Goal: Task Accomplishment & Management: Use online tool/utility

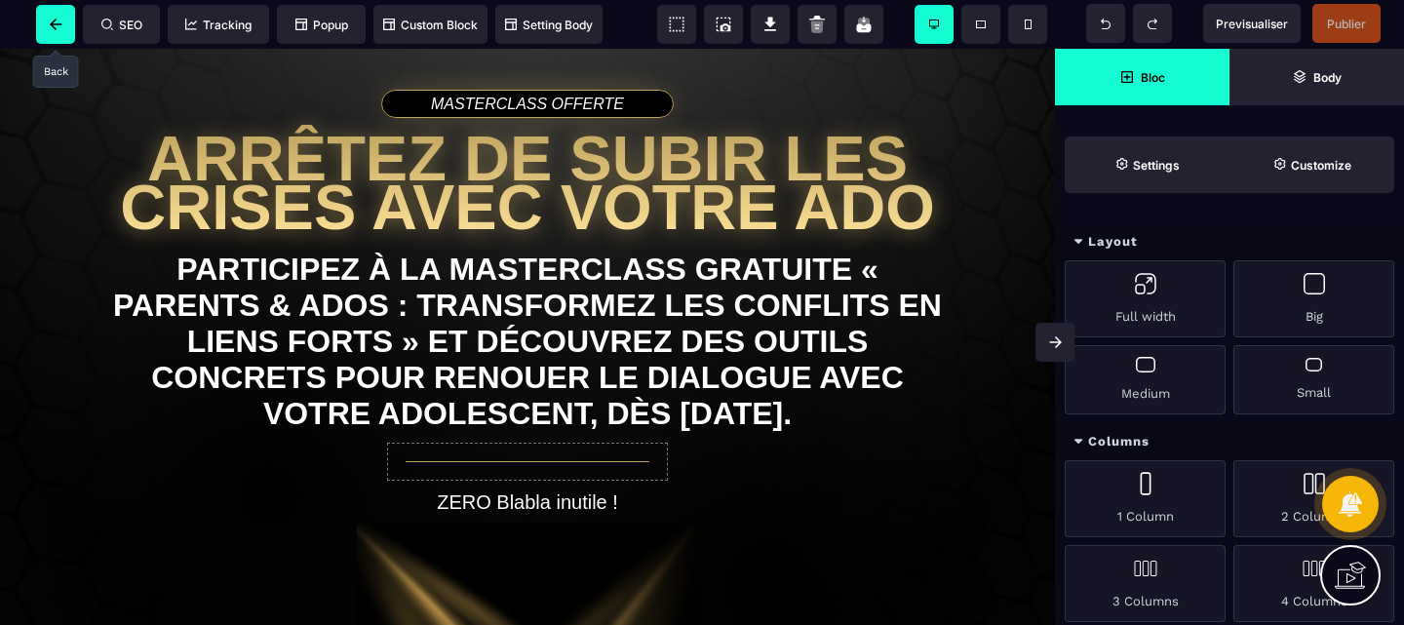
click at [53, 15] on span at bounding box center [55, 24] width 39 height 39
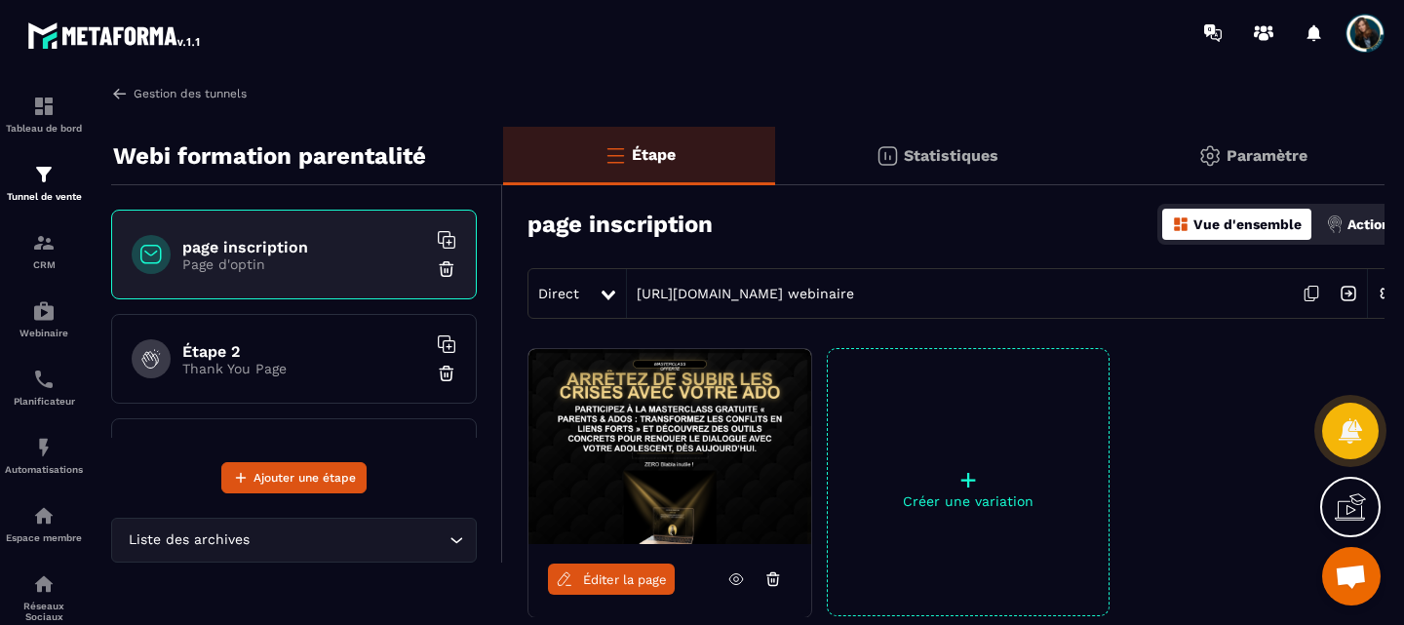
click at [185, 95] on link "Gestion des tunnels" at bounding box center [179, 94] width 136 height 18
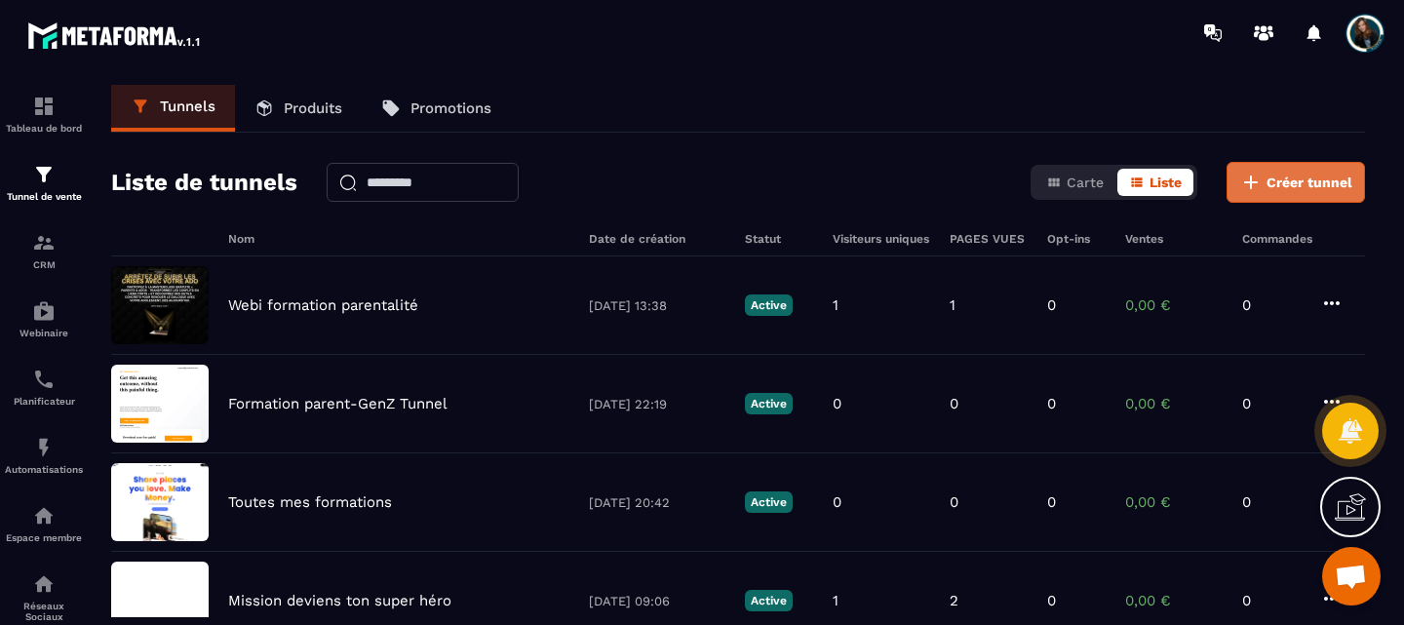
click at [1281, 191] on span "Créer tunnel" at bounding box center [1309, 182] width 86 height 19
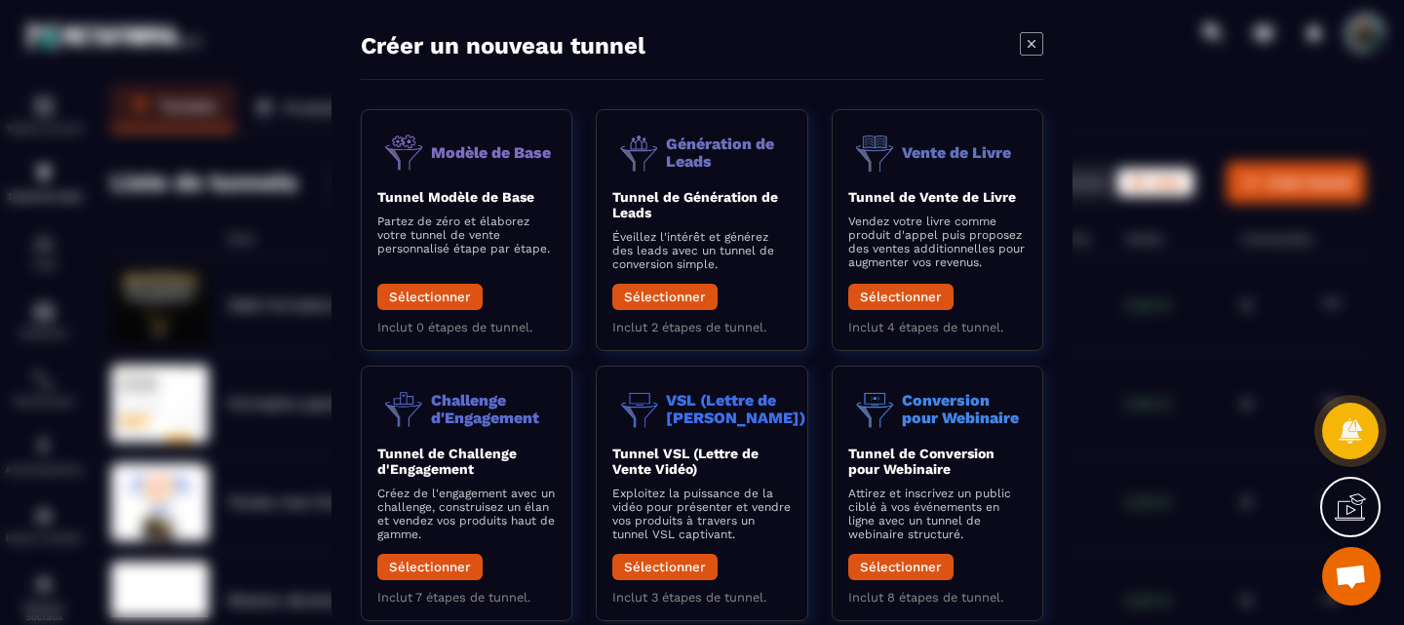
click at [1038, 40] on icon "Modal window" at bounding box center [1031, 42] width 23 height 23
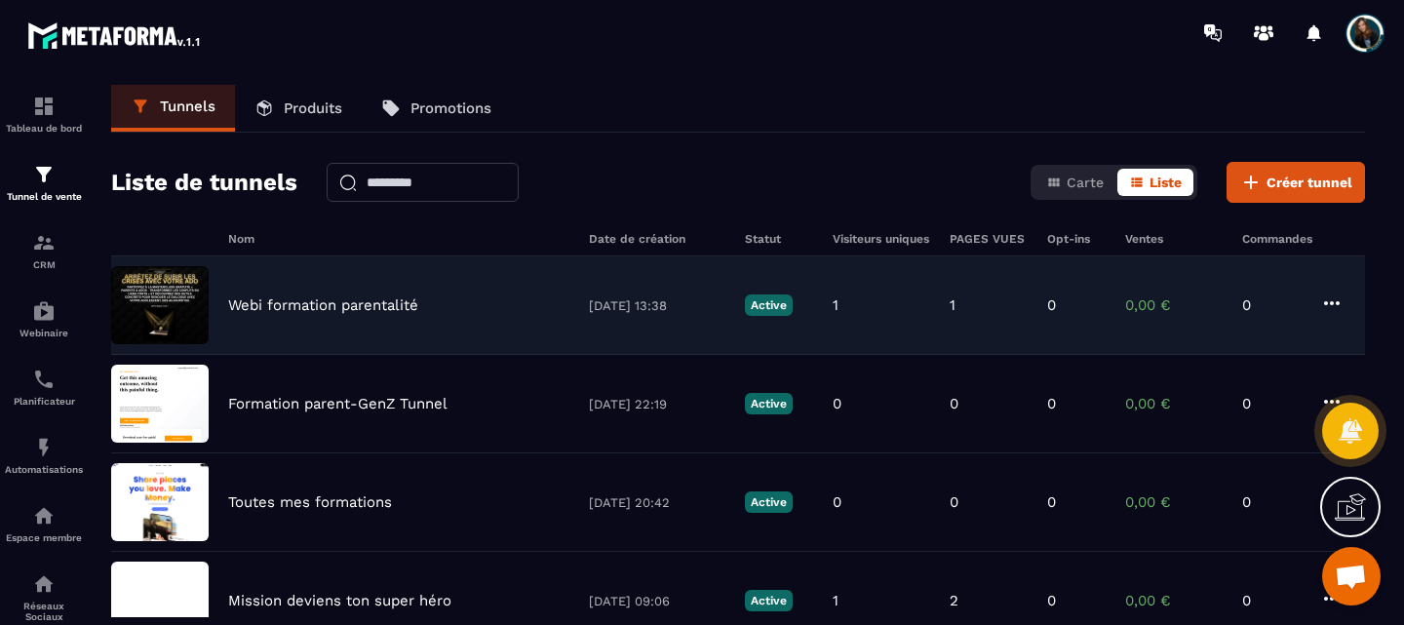
click at [289, 355] on div "Webi formation parentalité 03/07/2025 13:38 Active 1 1 0 0,00 € 0" at bounding box center [738, 404] width 1254 height 98
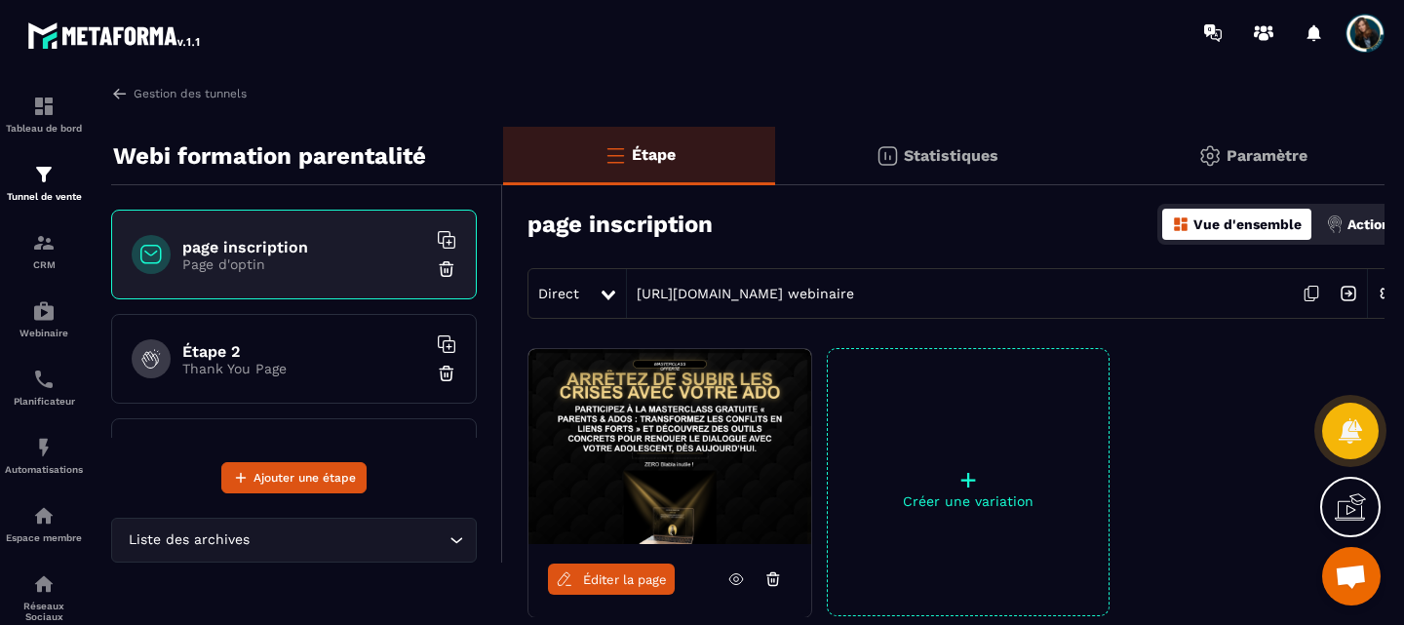
click at [263, 346] on h6 "Étape 2" at bounding box center [304, 351] width 244 height 19
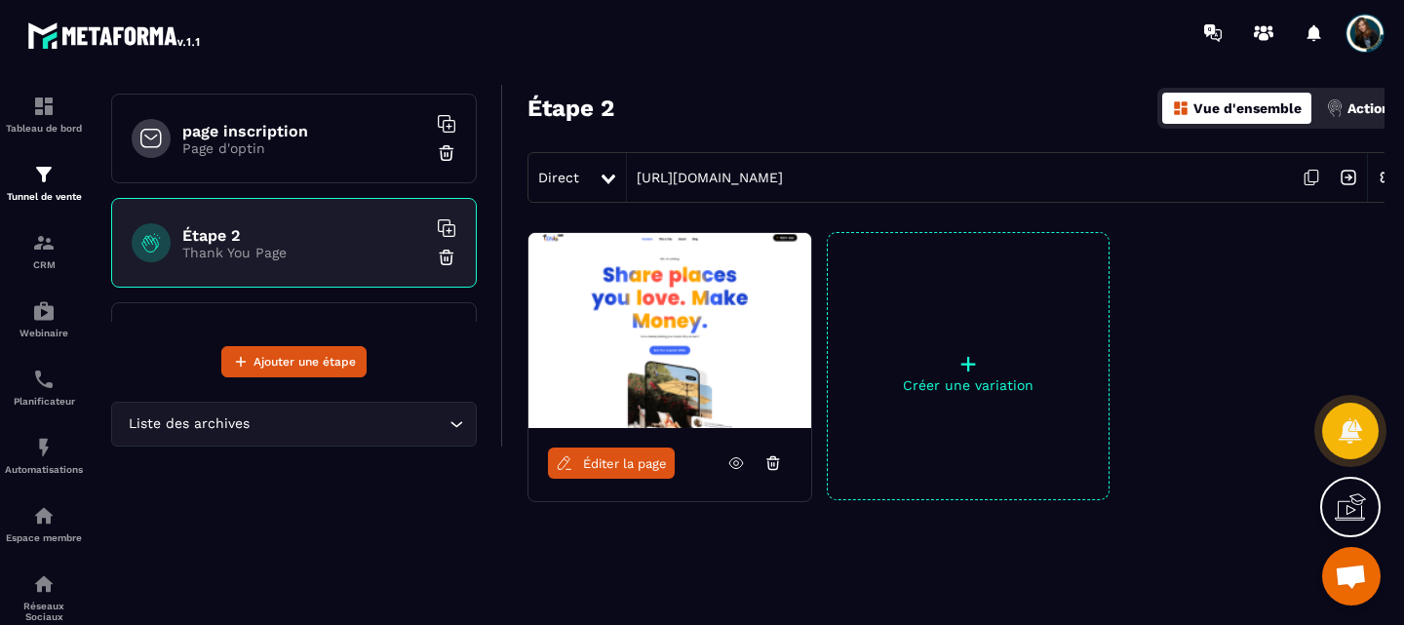
scroll to position [120, 0]
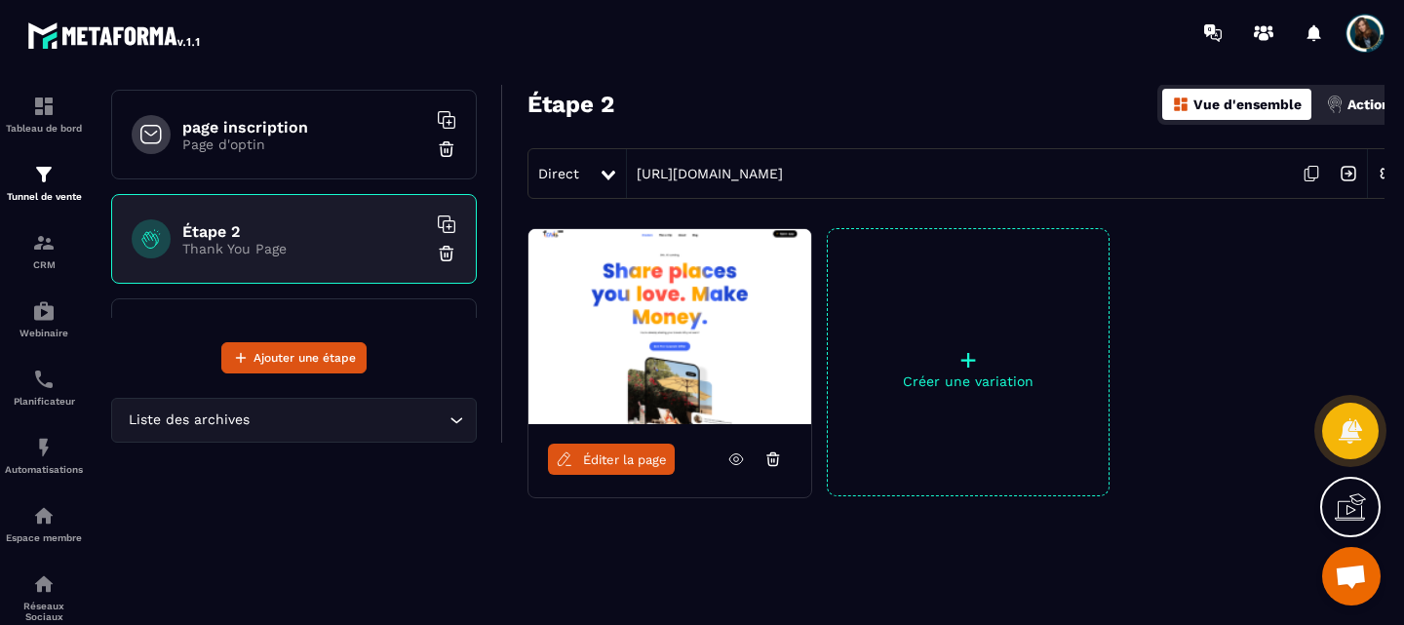
click at [646, 326] on img at bounding box center [669, 326] width 283 height 195
click at [605, 457] on span "Éditer la page" at bounding box center [625, 459] width 84 height 15
